Goal: Find specific page/section: Find specific page/section

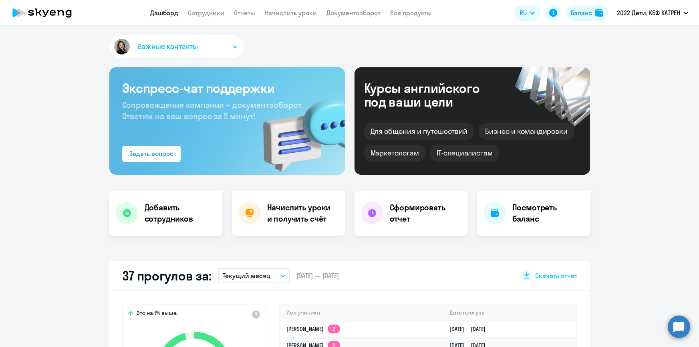
select select "30"
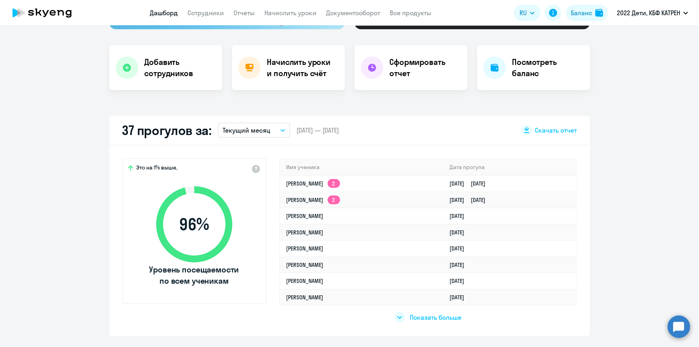
click at [157, 14] on link "Дашборд" at bounding box center [164, 13] width 28 height 8
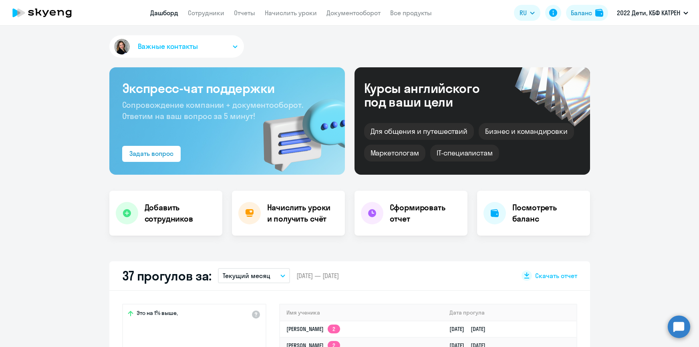
select select "30"
click at [675, 328] on circle at bounding box center [678, 326] width 22 height 22
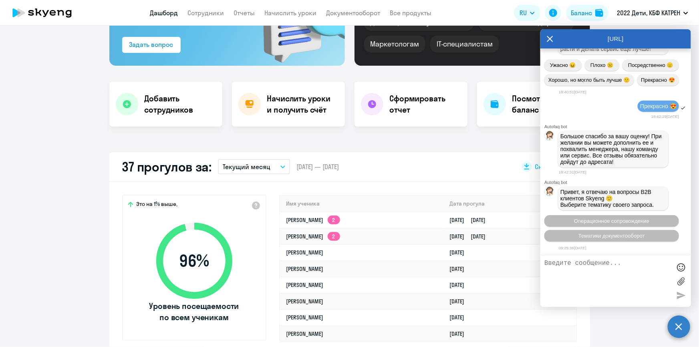
scroll to position [37666, 0]
click at [199, 11] on link "Сотрудники" at bounding box center [206, 13] width 36 height 8
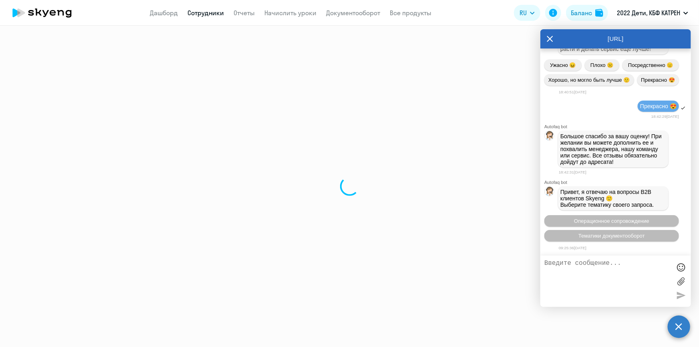
select select "30"
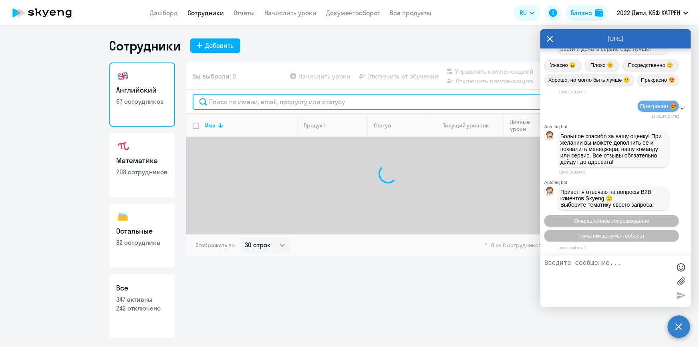
click at [233, 105] on input "text" at bounding box center [388, 102] width 391 height 16
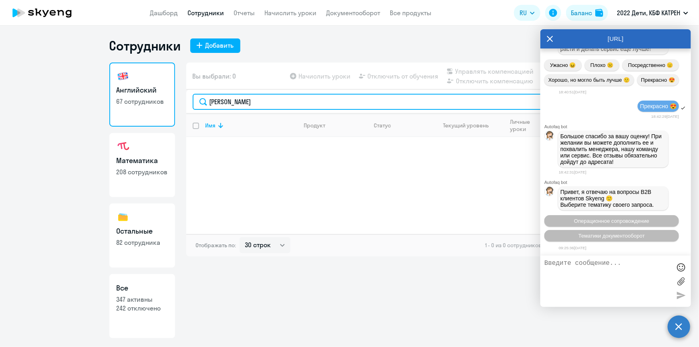
type input "[PERSON_NAME]"
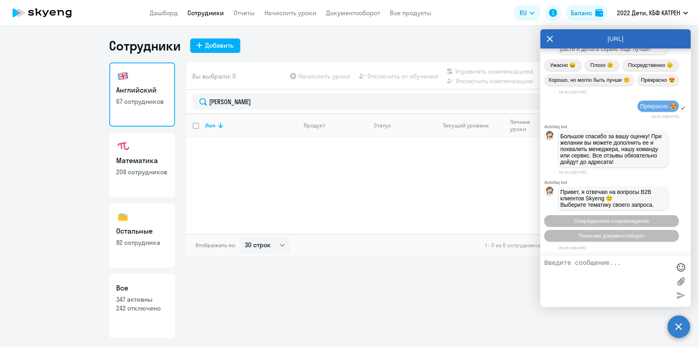
click at [152, 298] on p "347 активны" at bounding box center [141, 299] width 51 height 9
select select "30"
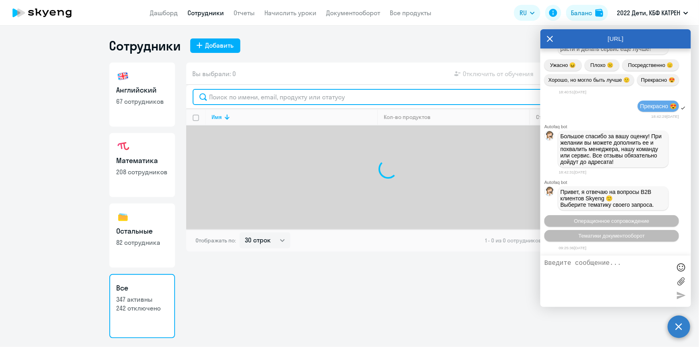
click at [233, 95] on input "text" at bounding box center [388, 97] width 391 height 16
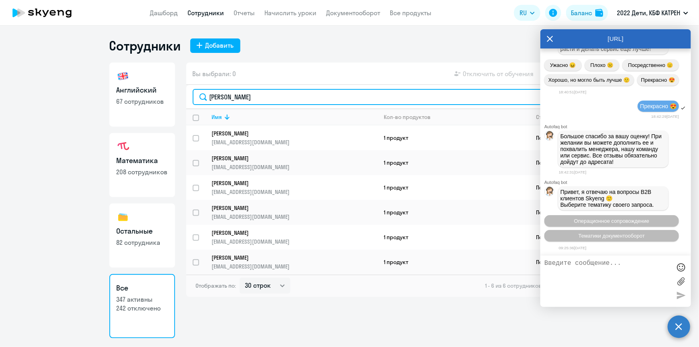
type input "[PERSON_NAME]"
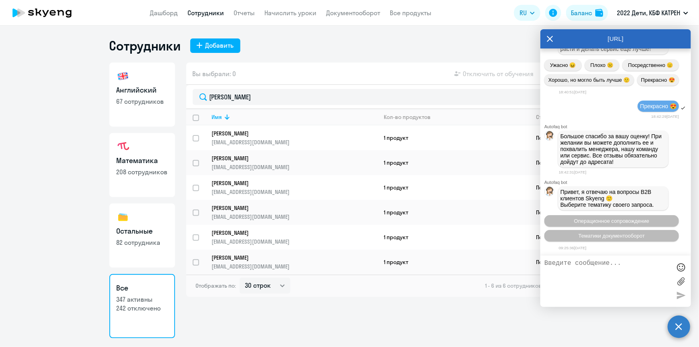
click at [545, 40] on div "[URL]" at bounding box center [615, 38] width 151 height 19
click at [548, 40] on icon at bounding box center [549, 38] width 6 height 19
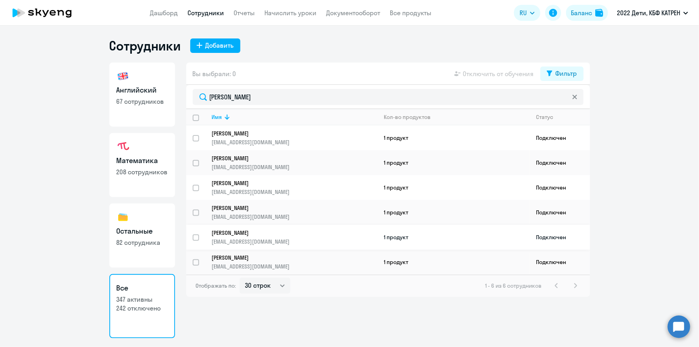
click at [251, 233] on link "[PERSON_NAME] [EMAIL_ADDRESS][DOMAIN_NAME]" at bounding box center [294, 237] width 165 height 16
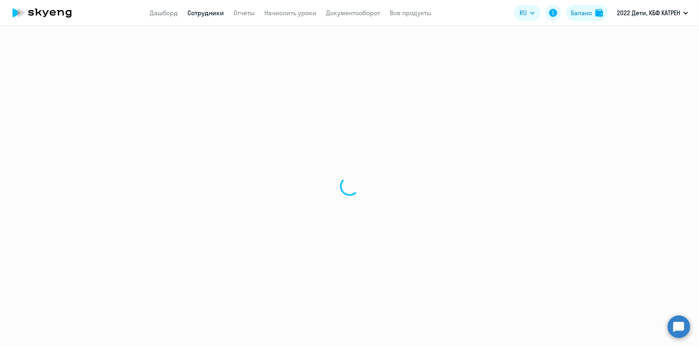
select select "math"
